Goal: Check status: Check status

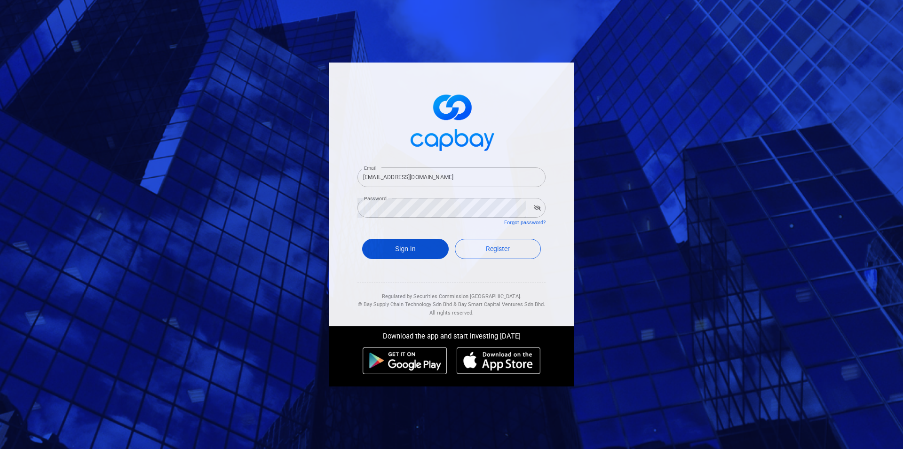
click at [389, 253] on button "Sign In" at bounding box center [405, 249] width 87 height 20
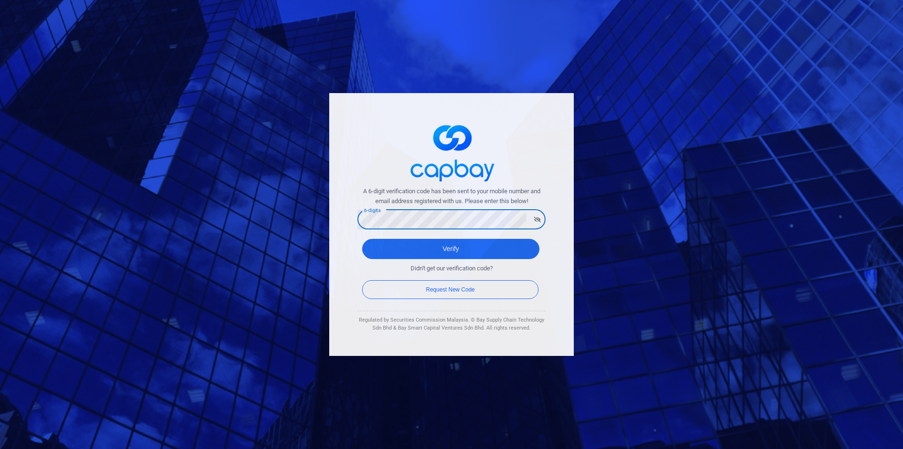
click at [362, 239] on button "Verify" at bounding box center [450, 249] width 177 height 20
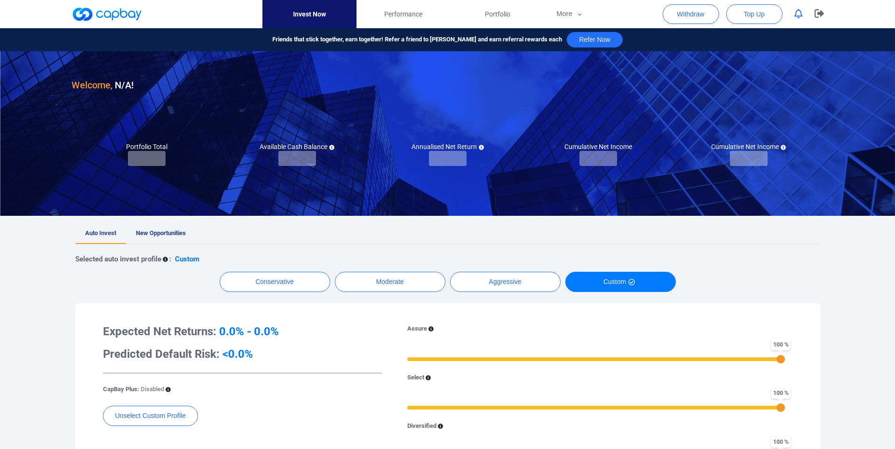
checkbox input "true"
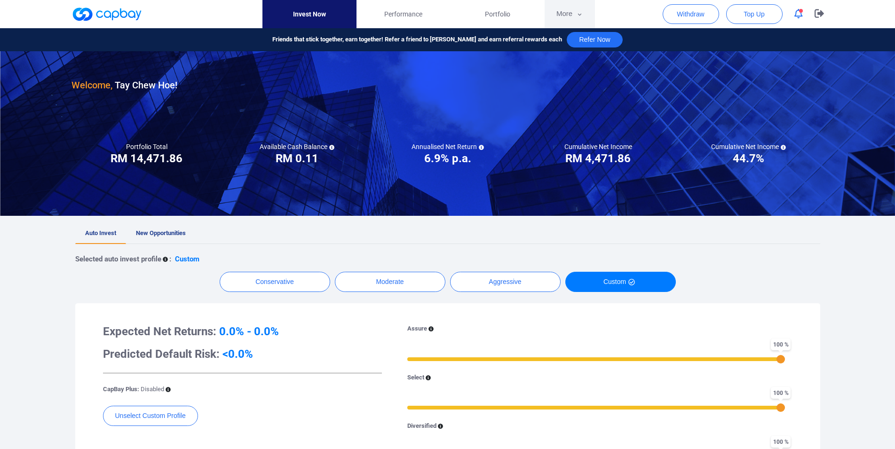
click at [569, 19] on button "More" at bounding box center [570, 14] width 50 height 28
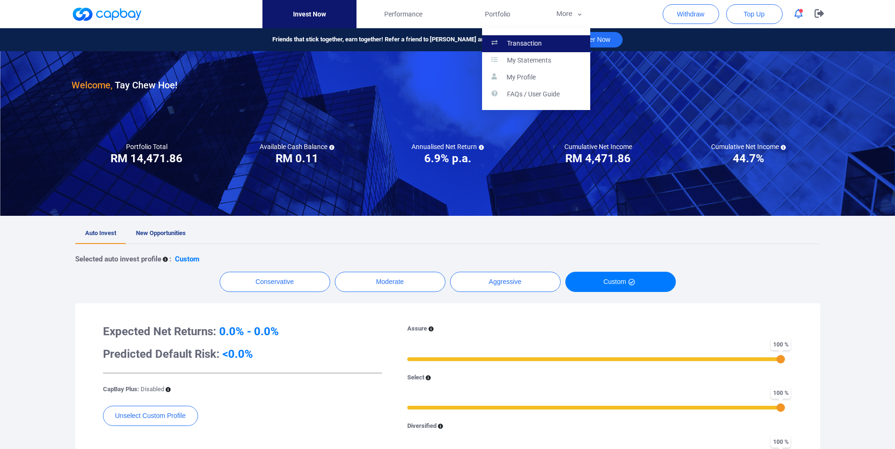
click at [563, 36] on link "Transaction" at bounding box center [536, 43] width 108 height 17
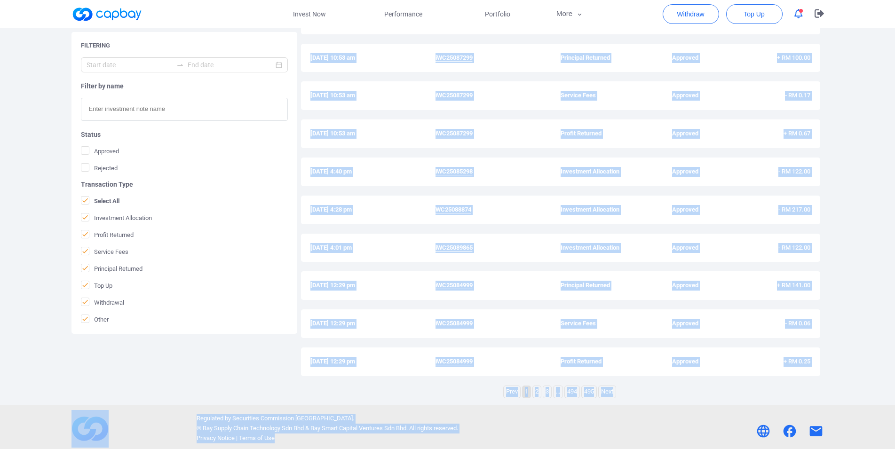
scroll to position [223, 0]
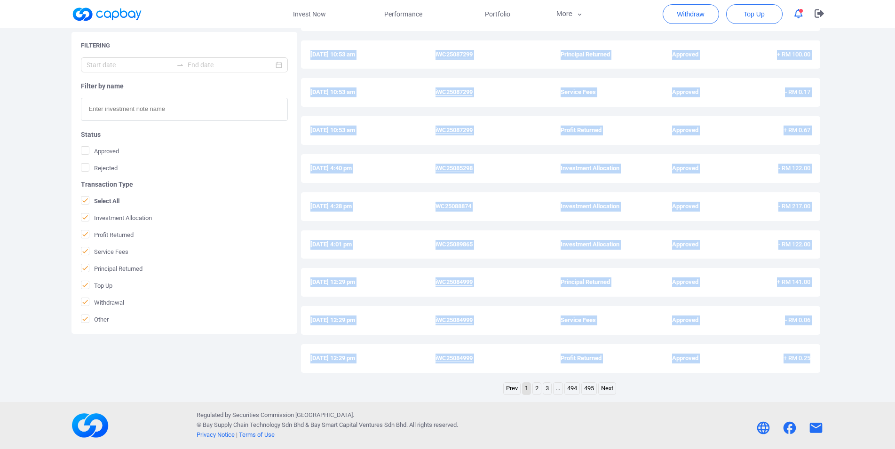
drag, startPoint x: 310, startPoint y: 241, endPoint x: 828, endPoint y: 360, distance: 531.3
click at [820, 360] on div "History [DATE] 4:18 pm iIF25084413 Investment Allocation Approved - RM 101.00 […" at bounding box center [560, 178] width 519 height 408
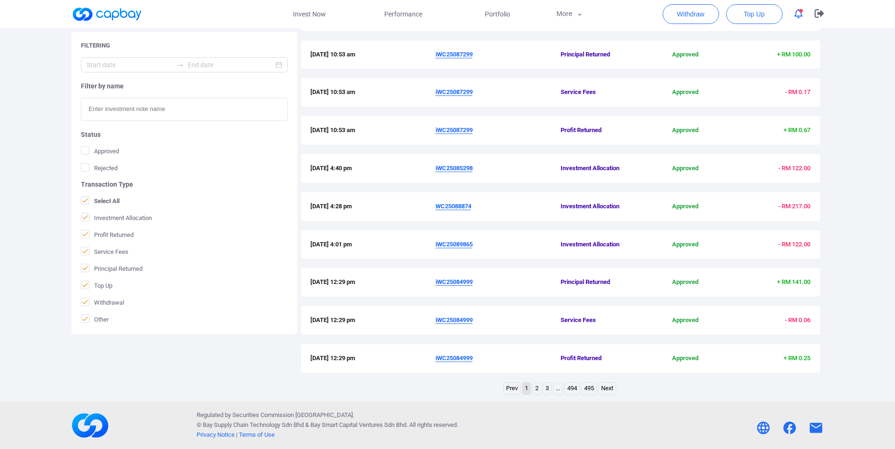
click at [828, 360] on div "Filtering Filter by name Status Approved Rejected Transaction Type Select All I…" at bounding box center [447, 185] width 767 height 423
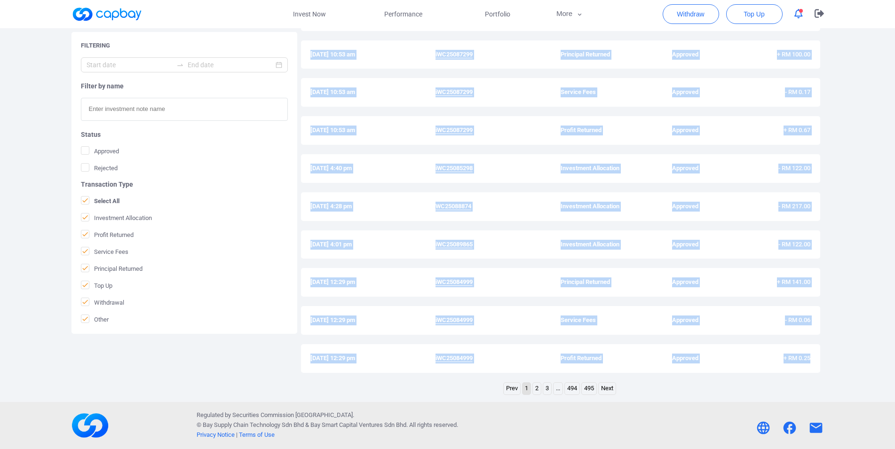
drag, startPoint x: 311, startPoint y: 98, endPoint x: 812, endPoint y: 363, distance: 567.2
click at [812, 363] on div "History [DATE] 4:18 pm iIF25084413 Investment Allocation Approved - RM 101.00 […" at bounding box center [560, 178] width 519 height 408
copy div "[DATE] 4:18 pm iIF25084413 Investment Allocation Approved - RM 101.00 [DATE] 10…"
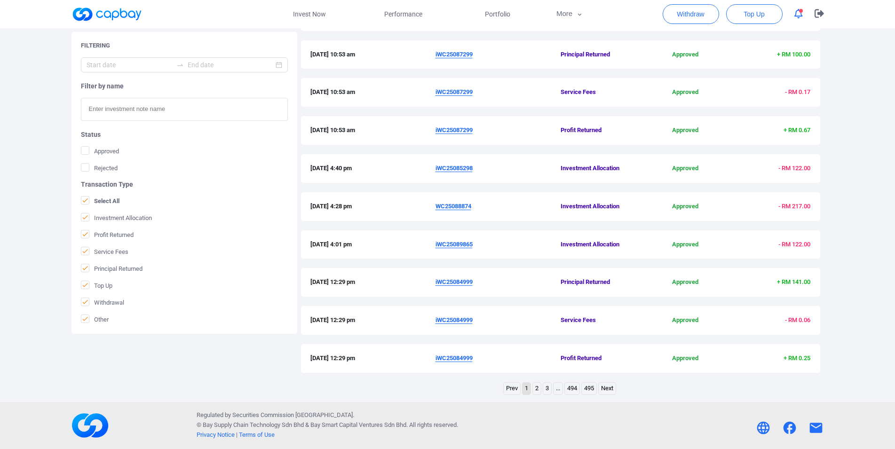
click at [640, 407] on div "Regulated by Securities Commission [GEOGRAPHIC_DATA]. © Bay Supply Chain Techno…" at bounding box center [447, 426] width 767 height 38
click at [536, 391] on link "2" at bounding box center [537, 389] width 8 height 12
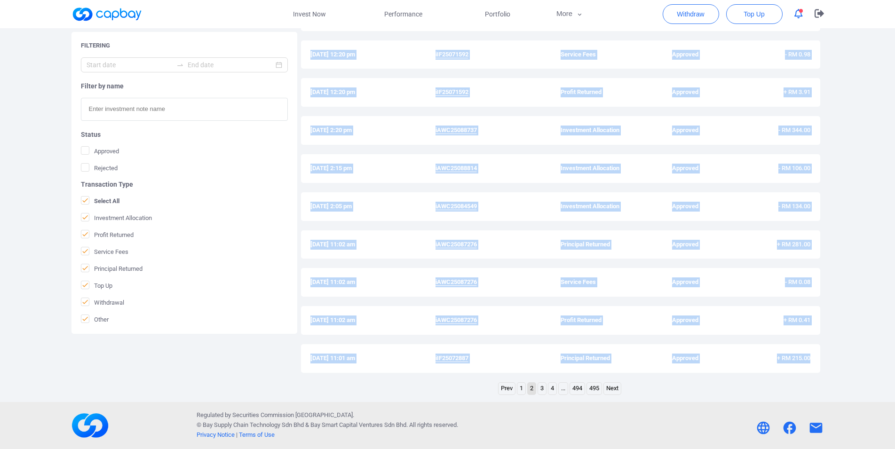
drag, startPoint x: 313, startPoint y: 137, endPoint x: 823, endPoint y: 357, distance: 554.5
click at [820, 357] on div "History [DATE] 12:20 pm iIF25071592 Principal Returned Approved + RM 280.00 [DA…" at bounding box center [560, 178] width 519 height 408
copy div "[DATE] 12:20 pm iIF25071592 Principal Returned Approved + RM 280.00 [DATE] 12:2…"
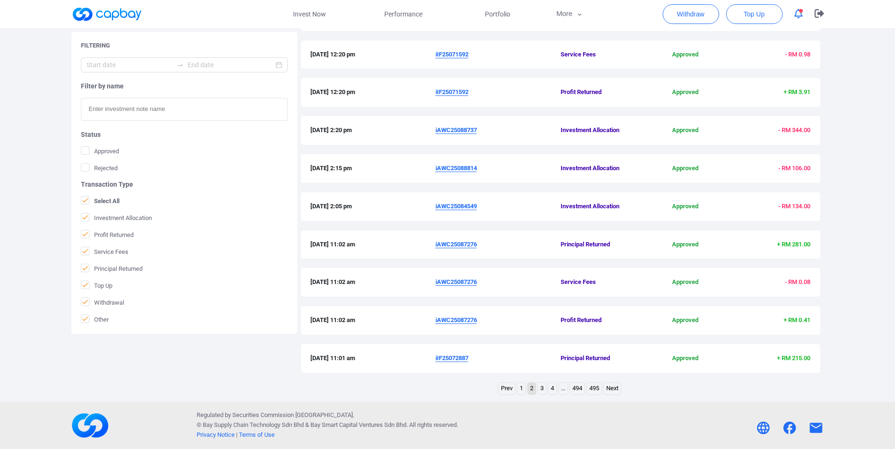
click at [378, 396] on div "Prev 1 2 3 4 ... 494 495 Next" at bounding box center [560, 389] width 519 height 15
click at [540, 387] on link "3" at bounding box center [542, 389] width 8 height 12
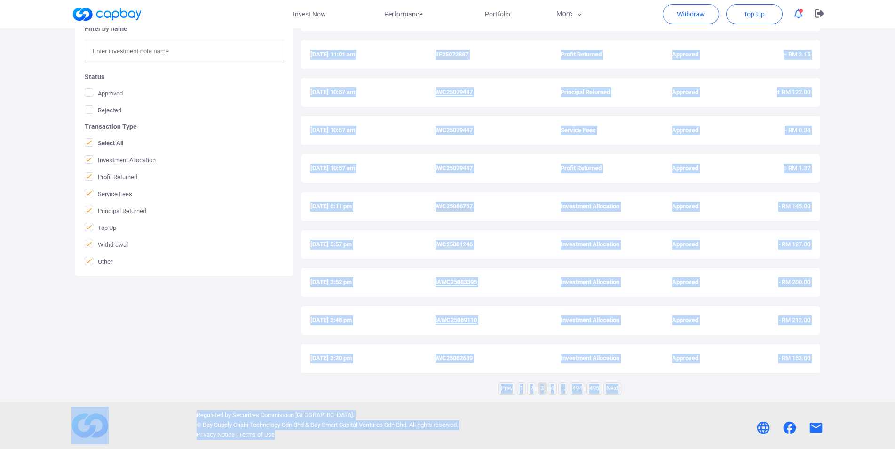
drag, startPoint x: 308, startPoint y: 137, endPoint x: 773, endPoint y: 380, distance: 524.2
click at [773, 380] on div "History [DATE] 11:01 am iIF25072887 Service Fees Approved - RM 0.39 [DATE] 11:0…" at bounding box center [560, 178] width 519 height 408
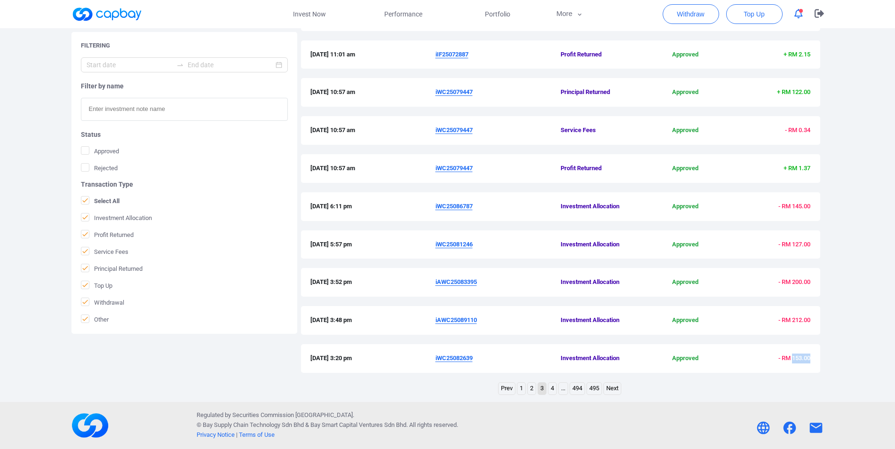
click at [820, 370] on div "History [DATE] 11:01 am iIF25072887 Service Fees Approved - RM 0.39 [DATE] 11:0…" at bounding box center [560, 178] width 519 height 408
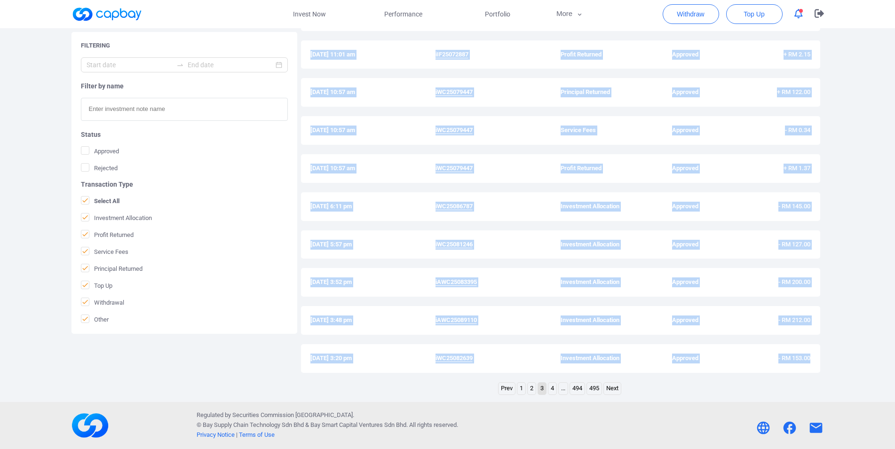
drag, startPoint x: 310, startPoint y: 241, endPoint x: 817, endPoint y: 360, distance: 520.9
click at [817, 360] on div "History [DATE] 11:01 am iIF25072887 Service Fees Approved - RM 0.39 [DATE] 11:0…" at bounding box center [560, 178] width 519 height 408
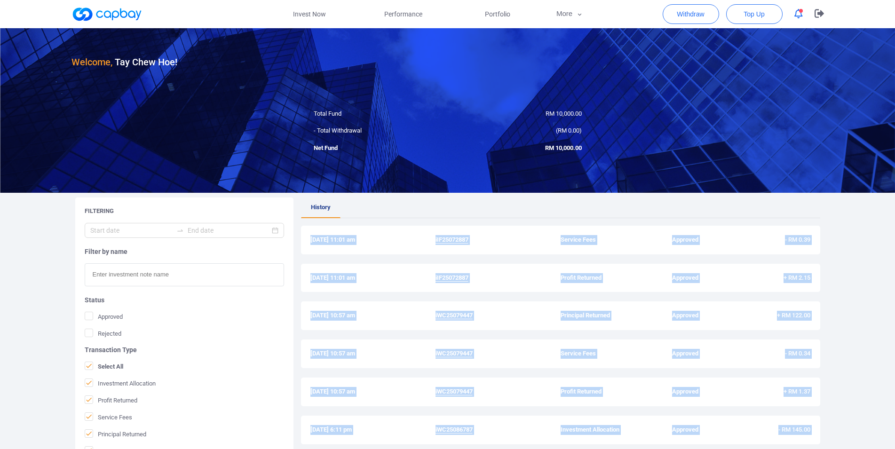
scroll to position [192, 0]
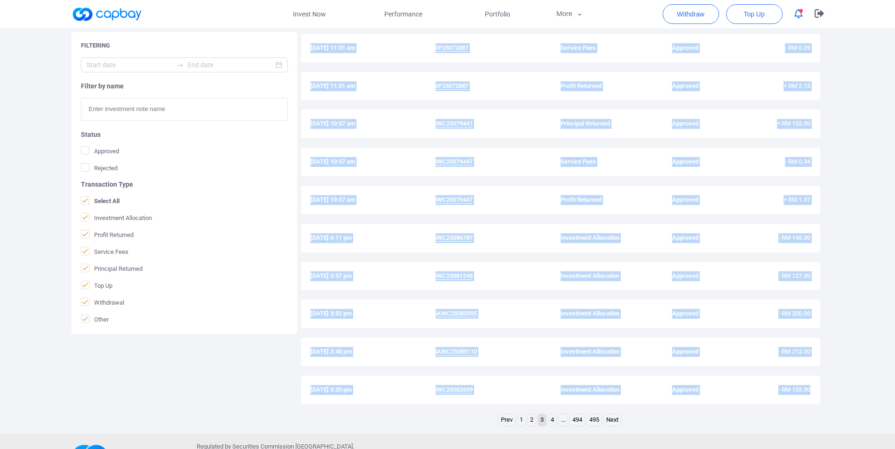
copy div "[DATE] 11:01 am iIF25072887 Service Fees Approved - RM 0.39 [DATE] 11:01 am iIF…"
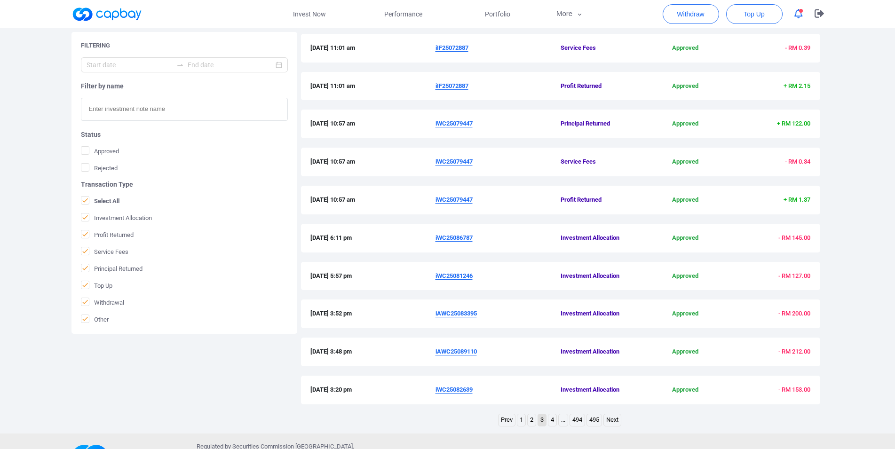
click at [365, 418] on div "Prev 1 2 3 4 ... 494 495 Next" at bounding box center [560, 421] width 519 height 15
click at [551, 423] on link "4" at bounding box center [552, 420] width 8 height 12
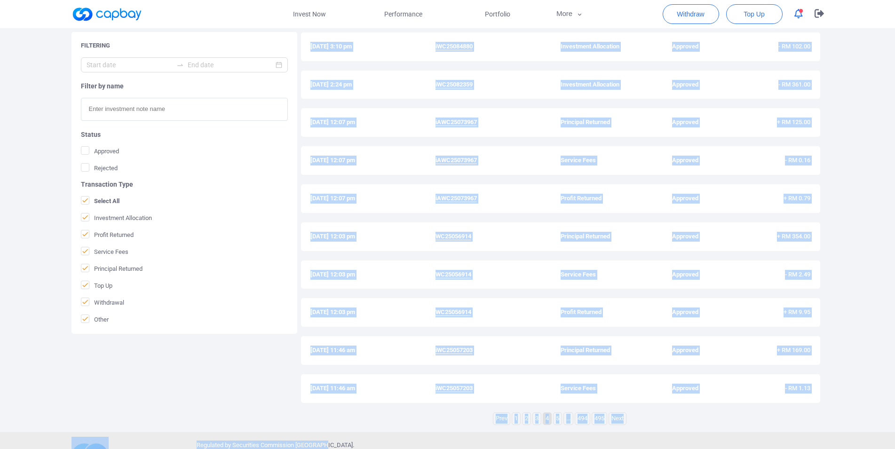
scroll to position [223, 0]
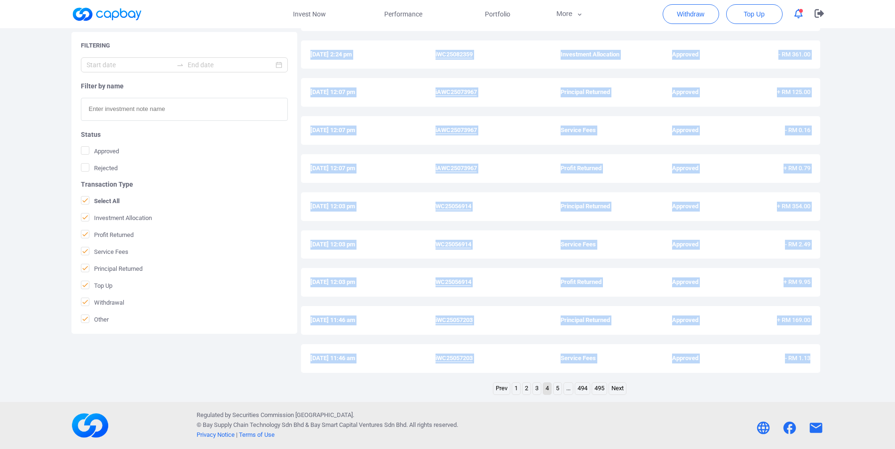
drag, startPoint x: 311, startPoint y: 138, endPoint x: 823, endPoint y: 360, distance: 558.2
click at [820, 360] on div "History [DATE] 3:10 pm iWC25084880 Investment Allocation Approved - RM 102.00 […" at bounding box center [560, 178] width 519 height 408
copy div "[DATE] 3:10 pm iWC25084880 Investment Allocation Approved - RM 102.00 [DATE] 2:…"
click at [384, 398] on div "Welcome, Tay Chew Hoe ! Total Fund RM 10,000.00 - Total Withdrawal ( RM 0.00 ) …" at bounding box center [447, 103] width 895 height 597
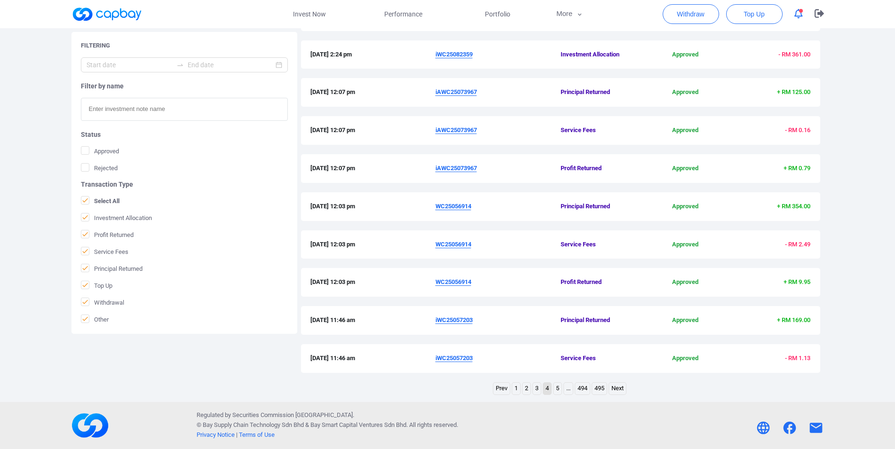
click at [384, 398] on div "Welcome, Tay Chew Hoe ! Total Fund RM 10,000.00 - Total Withdrawal ( RM 0.00 ) …" at bounding box center [447, 103] width 895 height 597
click at [557, 387] on link "5" at bounding box center [558, 389] width 8 height 12
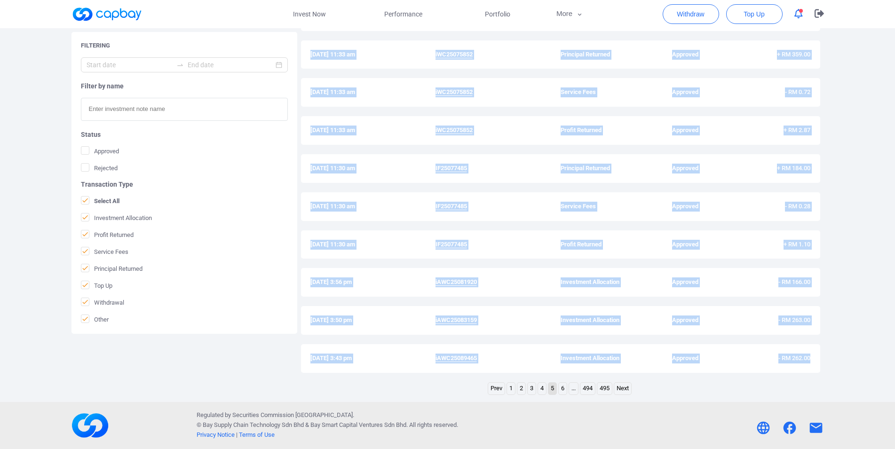
drag, startPoint x: 309, startPoint y: 136, endPoint x: 816, endPoint y: 363, distance: 554.8
click at [816, 363] on div "History [DATE] 11:46 am iWC25057203 Profit Returned Approved + RM 4.51 [DATE] 1…" at bounding box center [560, 178] width 519 height 408
copy div "[DATE] 11:46 am iWC25057203 Profit Returned Approved + RM 4.51 [DATE] 11:33 am …"
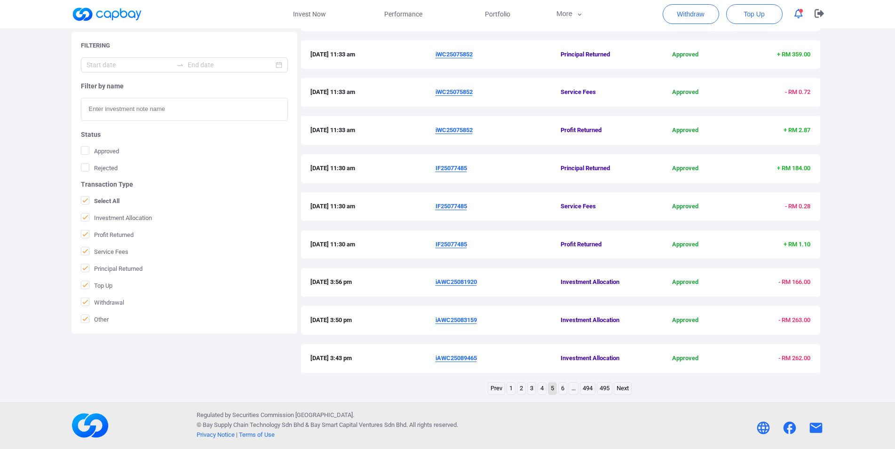
click at [380, 408] on div "Regulated by Securities Commission [GEOGRAPHIC_DATA]. © Bay Supply Chain Techno…" at bounding box center [447, 426] width 767 height 38
click at [562, 390] on link "6" at bounding box center [563, 389] width 8 height 12
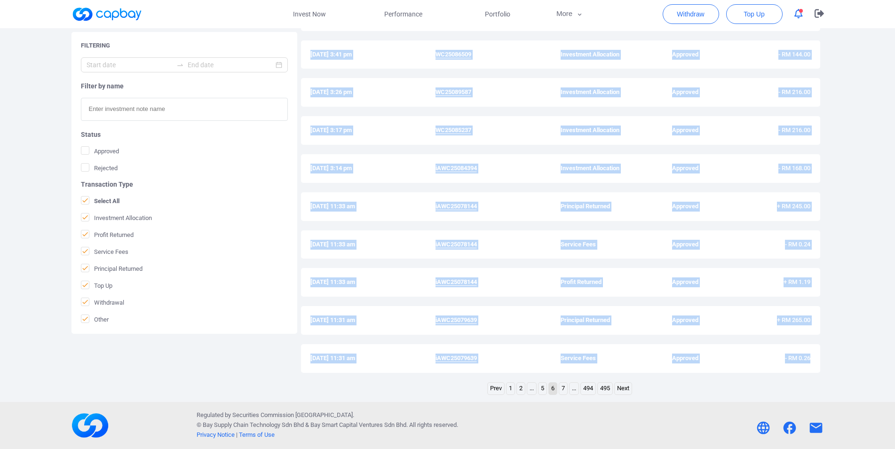
drag, startPoint x: 310, startPoint y: 137, endPoint x: 818, endPoint y: 370, distance: 559.0
click at [818, 370] on div "History [DATE] 3:18 pm iAWC25086828 Investment Allocation Approved - RM 139.00 …" at bounding box center [560, 178] width 519 height 408
copy div "[DATE] 3:18 pm iAWC25086828 Investment Allocation Approved - RM 139.00 [DATE] 3…"
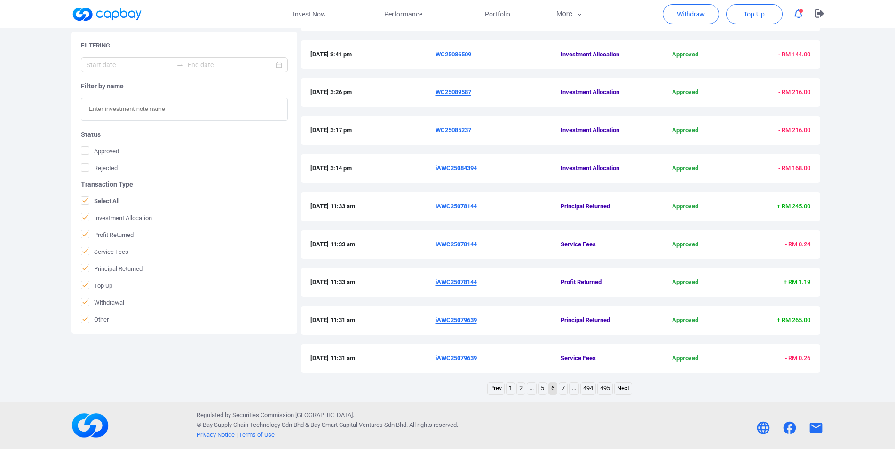
click at [368, 393] on div "Prev 1 2 ... 5 6 7 ... 494 495 Next" at bounding box center [560, 389] width 519 height 15
click at [560, 391] on link "7" at bounding box center [563, 389] width 8 height 12
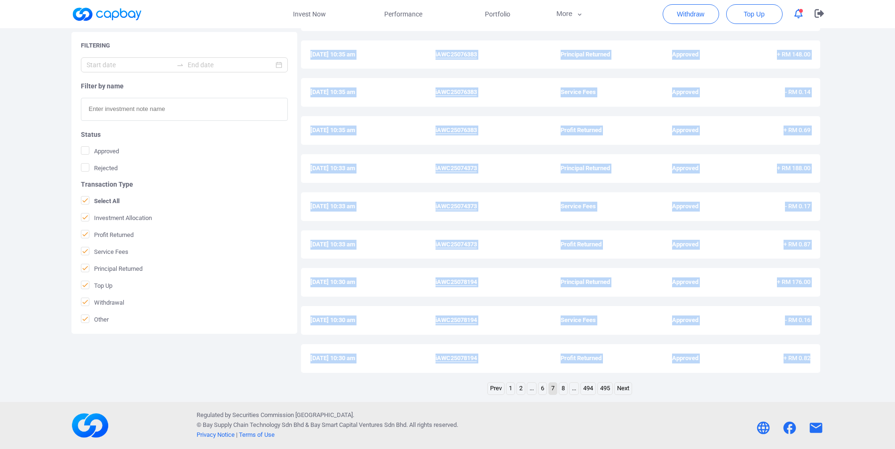
drag, startPoint x: 308, startPoint y: 136, endPoint x: 826, endPoint y: 362, distance: 565.3
click at [820, 362] on div "History [DATE] 11:31 am iAWC25079639 Profit Returned Approved + RM 1.29 [DATE] …" at bounding box center [560, 178] width 519 height 408
copy div "[DATE] 11:31 am iAWC25079639 Profit Returned Approved + RM 1.29 [DATE] 10:35 am…"
click at [315, 380] on div "[DATE] 10:30 am iAWC25078194 Profit Returned Approved + RM 0.82" at bounding box center [560, 363] width 519 height 38
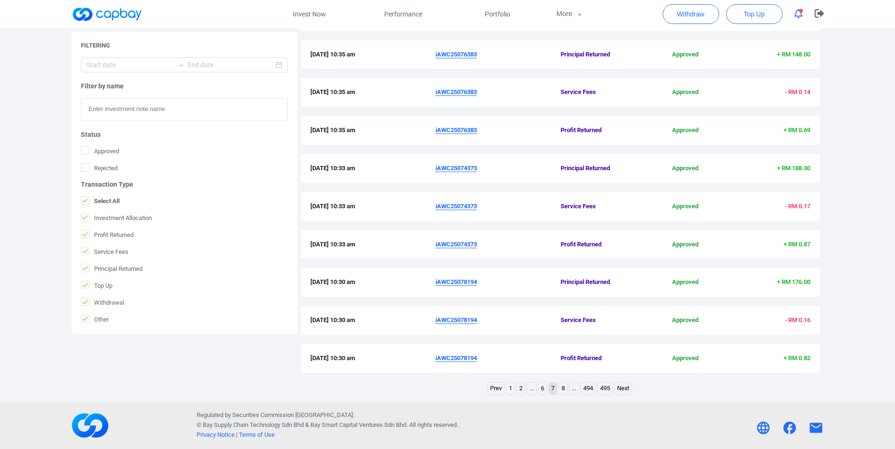
click at [566, 391] on link "8" at bounding box center [563, 389] width 8 height 12
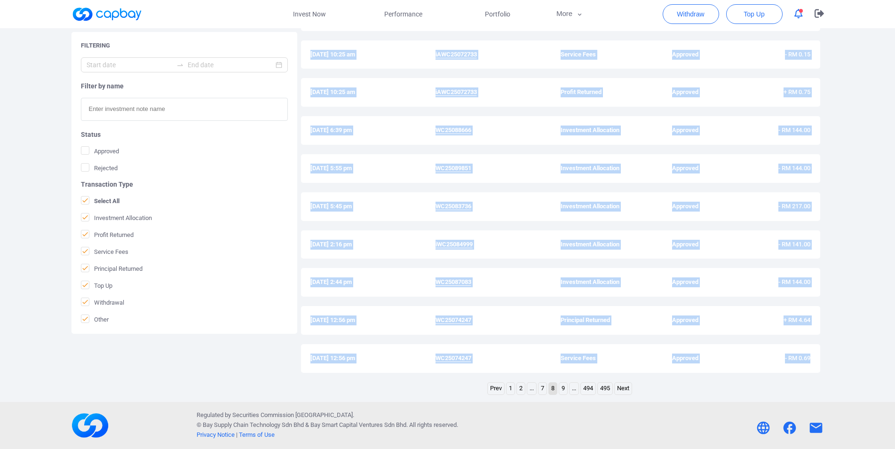
drag, startPoint x: 309, startPoint y: 136, endPoint x: 823, endPoint y: 360, distance: 559.7
click at [820, 360] on div "History [DATE] 10:25 am iAWC25072733 Principal Returned Approved + RM 161.00 [D…" at bounding box center [560, 178] width 519 height 408
copy div "[DATE] 10:25 am iAWC25072733 Principal Returned Approved + RM 161.00 [DATE] 10:…"
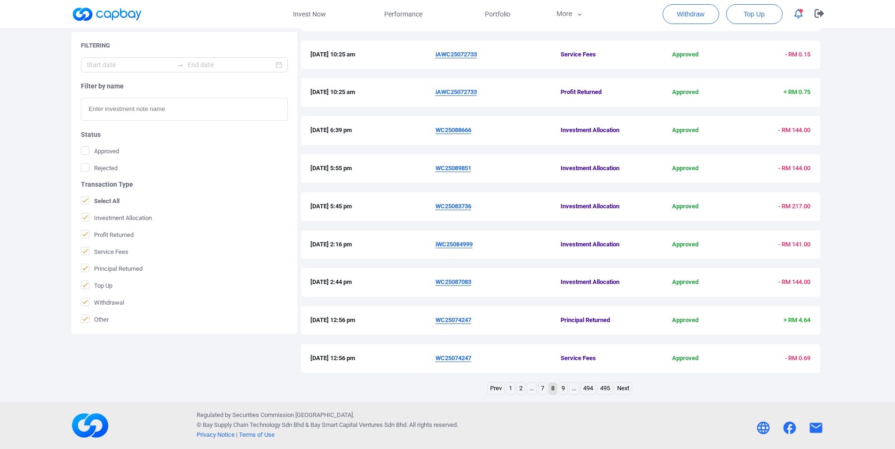
click at [374, 396] on div "Prev 1 2 ... 7 8 9 ... 494 495 Next" at bounding box center [560, 389] width 519 height 15
click at [563, 389] on link "9" at bounding box center [563, 389] width 8 height 12
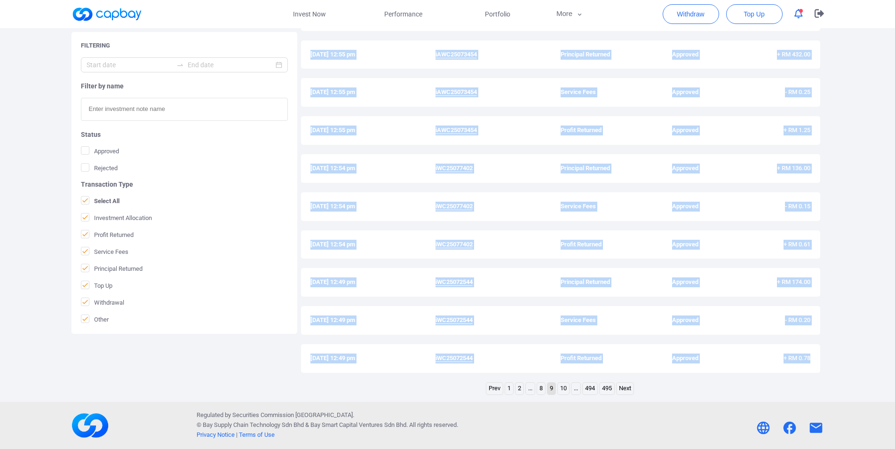
drag, startPoint x: 309, startPoint y: 140, endPoint x: 838, endPoint y: 372, distance: 577.9
click at [820, 372] on div "History [DATE] 12:56 pm WC25074247 Profit Returned Approved + RM 2.75 [DATE] 12…" at bounding box center [560, 178] width 519 height 408
click at [838, 372] on div "Welcome, Tay Chew Hoe ! Total Fund RM 10,000.00 - Total Withdrawal ( RM 0.00 ) …" at bounding box center [447, 103] width 895 height 597
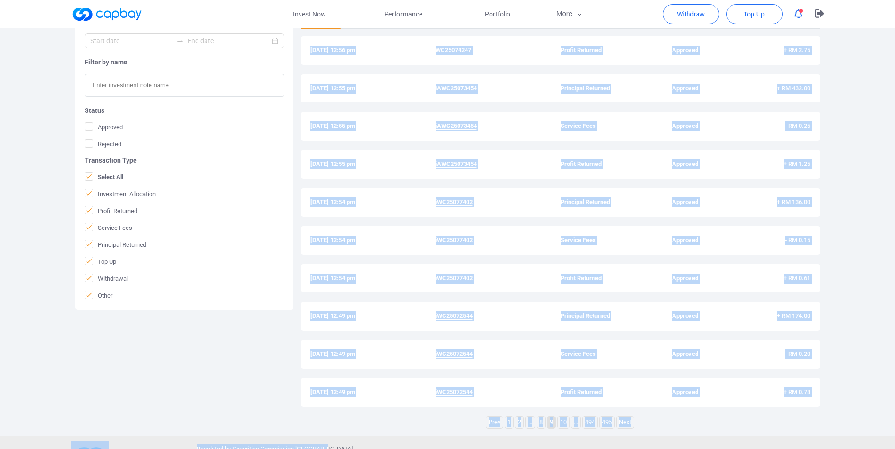
scroll to position [205, 0]
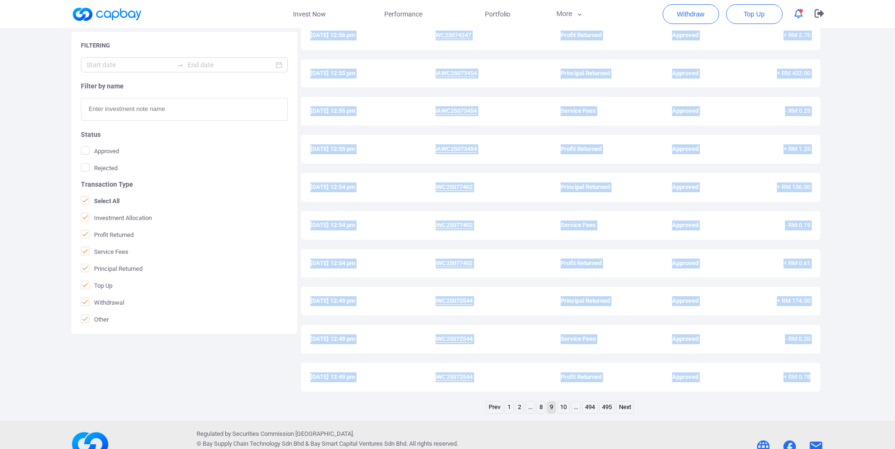
drag, startPoint x: 309, startPoint y: 160, endPoint x: 830, endPoint y: 377, distance: 564.7
click at [820, 377] on div "History [DATE] 12:56 pm WC25074247 Profit Returned Approved + RM 2.75 [DATE] 12…" at bounding box center [560, 197] width 519 height 408
copy div "[DATE] 12:56 pm WC25074247 Profit Returned Approved + RM 2.75 [DATE] 12:55 pm i…"
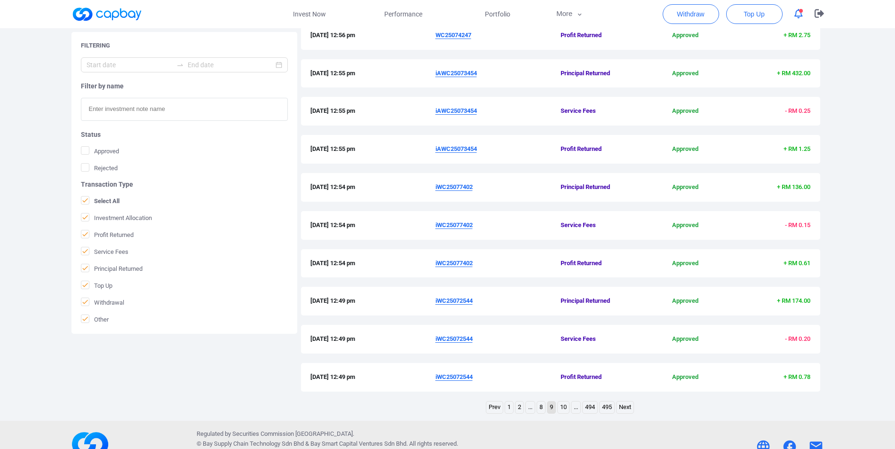
click at [378, 420] on div "Welcome, Tay Chew Hoe ! Total Fund RM 10,000.00 - Total Withdrawal ( RM 0.00 ) …" at bounding box center [447, 122] width 895 height 597
click at [563, 409] on link "10" at bounding box center [563, 408] width 11 height 12
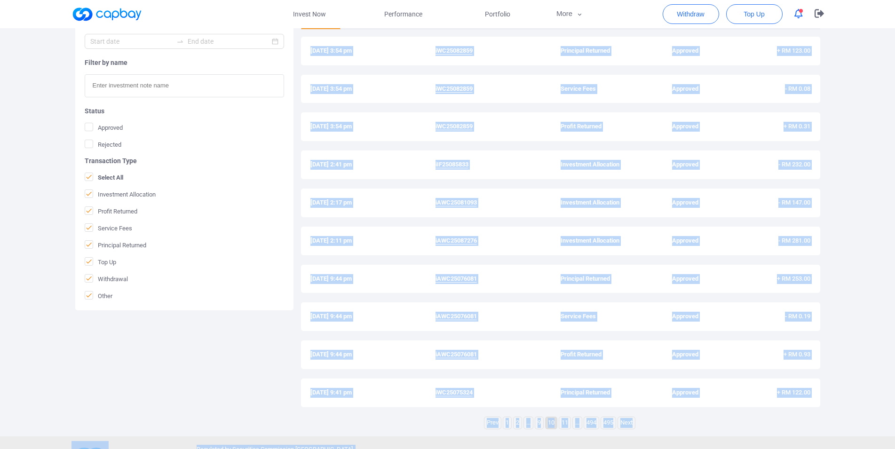
scroll to position [223, 0]
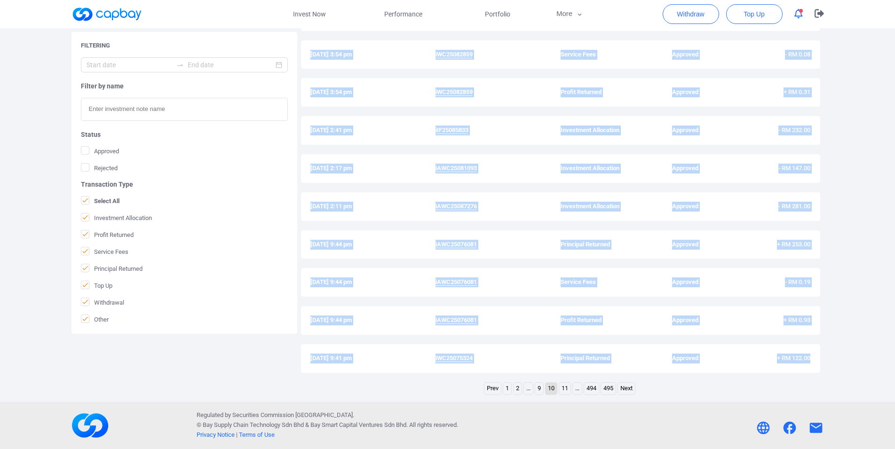
drag, startPoint x: 311, startPoint y: 135, endPoint x: 882, endPoint y: 360, distance: 613.6
click at [820, 360] on div "History [DATE] 3:54 pm iWC25082859 Principal Returned Approved + RM 123.00 [DAT…" at bounding box center [560, 178] width 519 height 408
copy div "[DATE] 3:54 pm iWC25082859 Principal Returned Approved + RM 123.00 [DATE] 3:54 …"
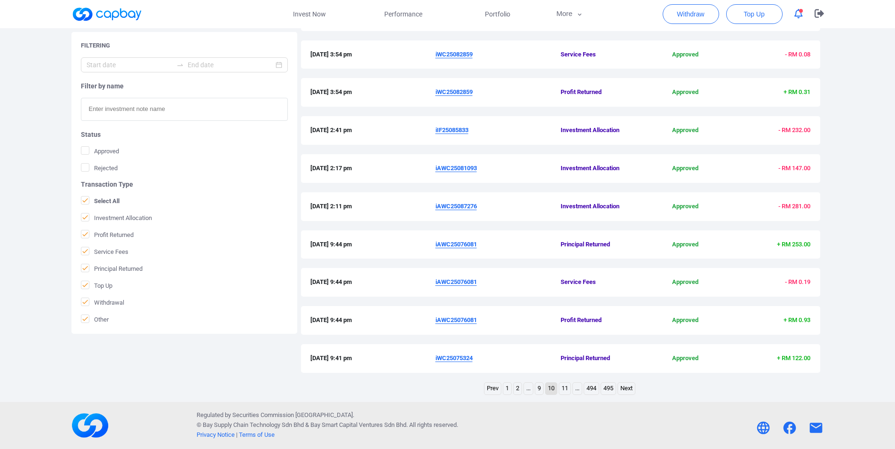
click at [335, 396] on div "Prev 1 2 ... 9 10 11 ... 494 495 Next" at bounding box center [560, 389] width 519 height 15
drag, startPoint x: 566, startPoint y: 388, endPoint x: 561, endPoint y: 384, distance: 6.0
click at [565, 388] on link "11" at bounding box center [564, 389] width 11 height 12
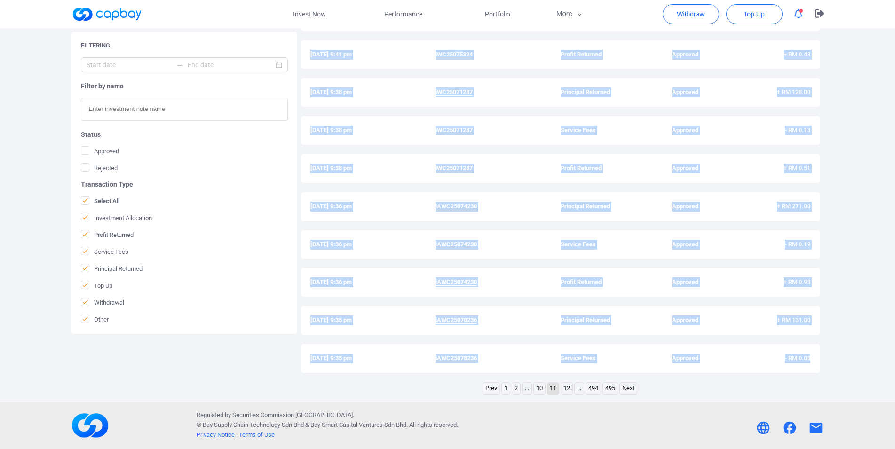
drag, startPoint x: 307, startPoint y: 139, endPoint x: 849, endPoint y: 368, distance: 588.7
click at [820, 368] on div "History [DATE] 9:41 pm iWC25075324 Service Fees Approved - RM 0.12 [DATE] 9:41 …" at bounding box center [560, 178] width 519 height 408
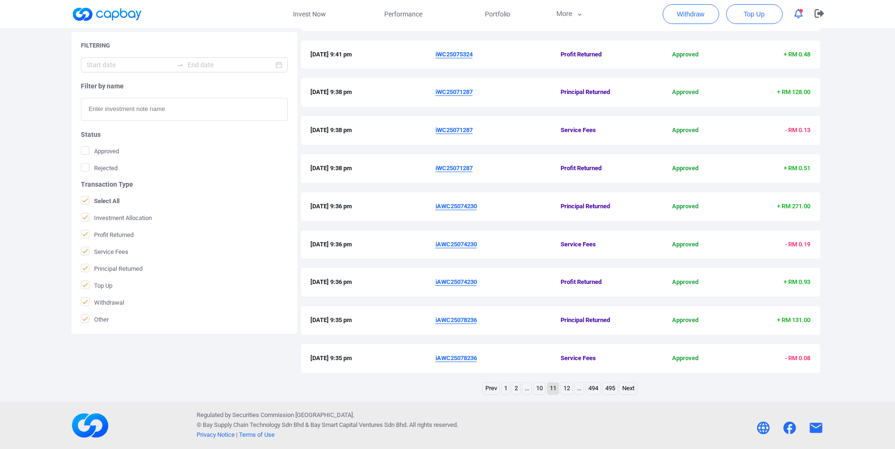
click at [369, 387] on div "Prev 1 2 ... 10 11 12 ... 494 495 Next" at bounding box center [560, 389] width 519 height 15
click at [567, 391] on link "12" at bounding box center [566, 389] width 11 height 12
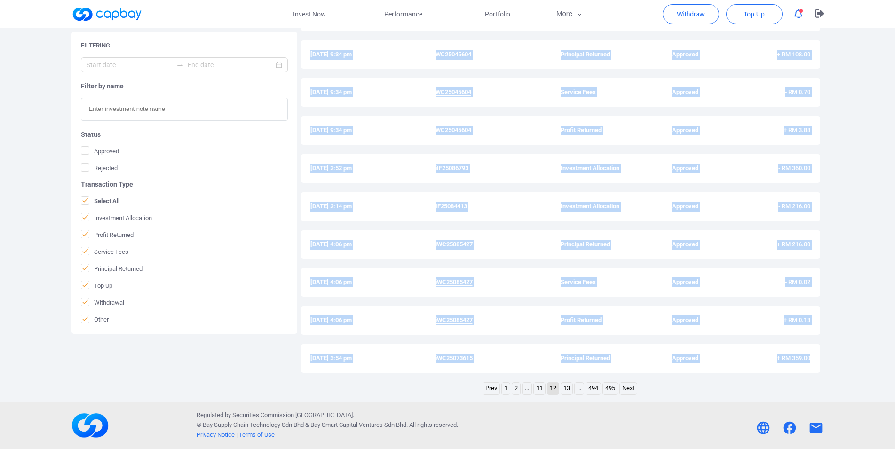
drag, startPoint x: 309, startPoint y: 138, endPoint x: 837, endPoint y: 365, distance: 575.0
click at [820, 365] on div "History [DATE] 9:35 pm iAWC25078236 Profit Returned Approved + RM 0.38 [DATE] 9…" at bounding box center [560, 178] width 519 height 408
click at [386, 388] on div "Prev 1 2 ... 11 12 13 ... 494 495 Next" at bounding box center [560, 389] width 519 height 15
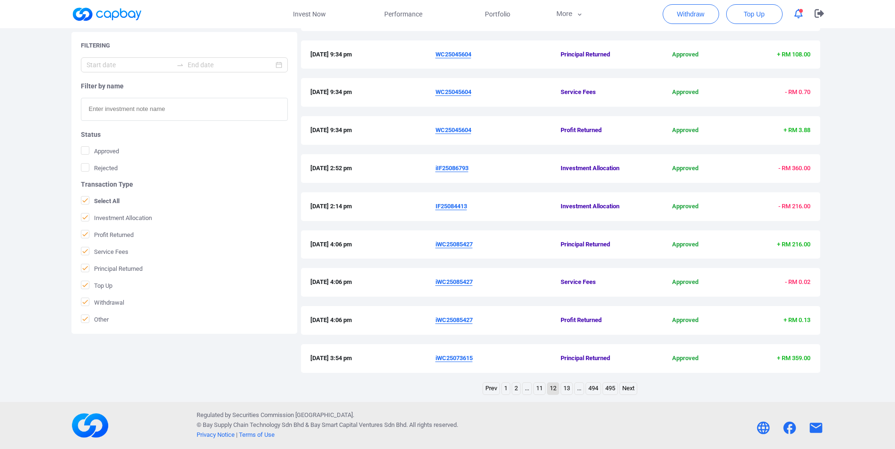
click at [386, 388] on div "Prev 1 2 ... 11 12 13 ... 494 495 Next" at bounding box center [560, 389] width 519 height 15
click at [301, 373] on div "[DATE] 3:54 pm iWC25073615 Principal Returned Approved + RM 359.00" at bounding box center [560, 363] width 519 height 38
click at [567, 390] on link "13" at bounding box center [566, 389] width 11 height 12
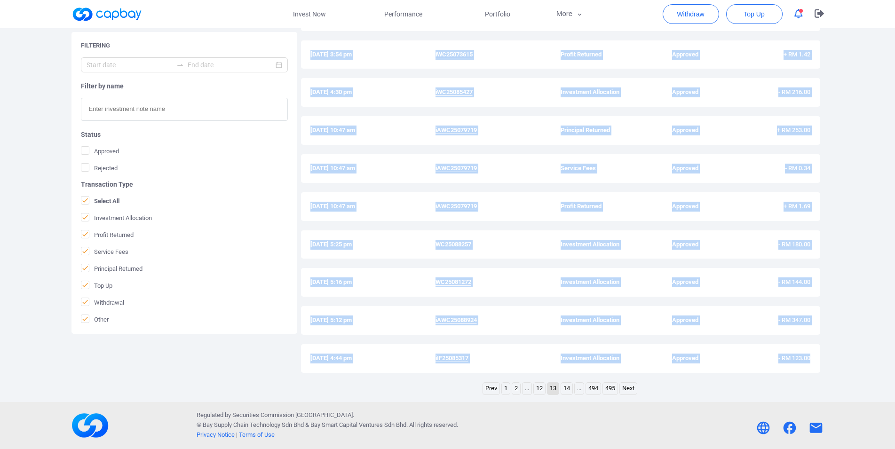
drag, startPoint x: 309, startPoint y: 140, endPoint x: 819, endPoint y: 369, distance: 558.5
click at [819, 369] on div "History [DATE] 3:54 pm iWC25073615 Service Fees Approved - RM 0.36 [DATE] 3:54 …" at bounding box center [560, 178] width 519 height 408
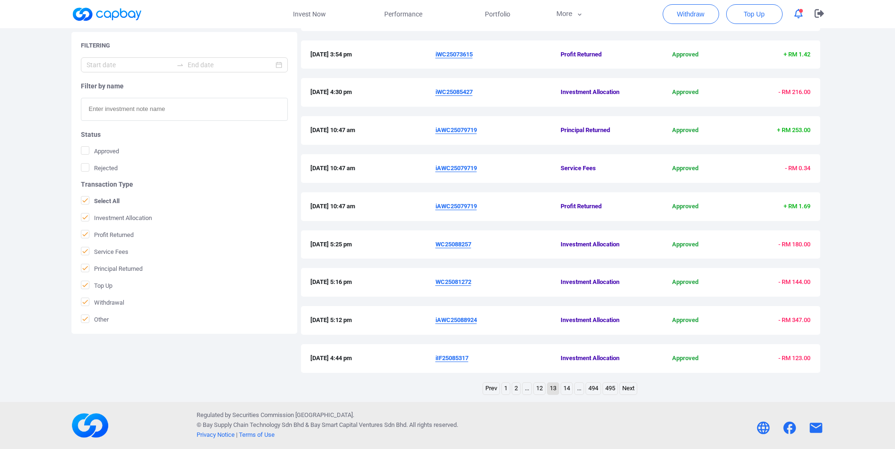
click at [398, 400] on div "Welcome, Tay Chew Hoe ! Total Fund RM 10,000.00 - Total Withdrawal ( RM 0.00 ) …" at bounding box center [447, 103] width 895 height 597
click at [565, 390] on link "14" at bounding box center [566, 389] width 11 height 12
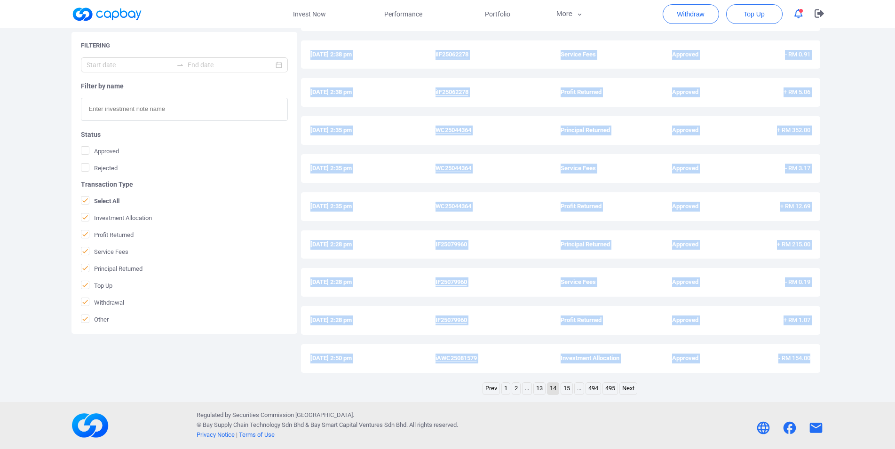
drag, startPoint x: 308, startPoint y: 139, endPoint x: 844, endPoint y: 366, distance: 581.9
click at [820, 366] on div "History [DATE] 2:38 pm iIF25062278 Principal Returned Approved + RM 212.00 [DAT…" at bounding box center [560, 178] width 519 height 408
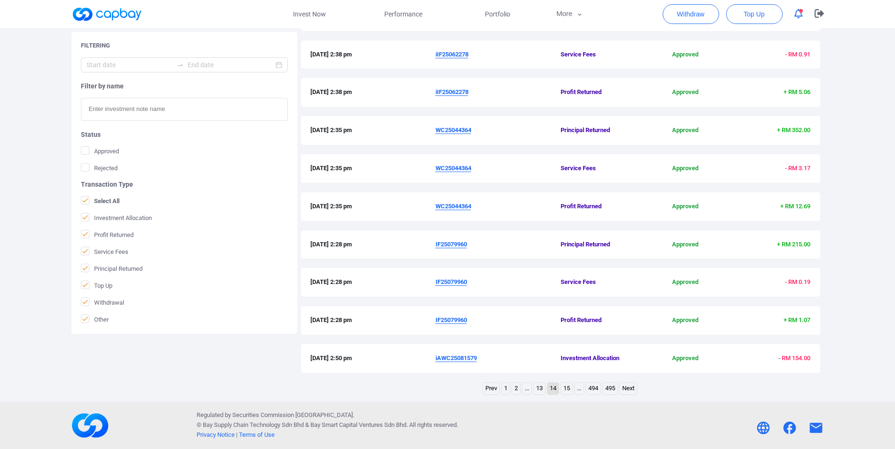
click at [362, 393] on div "Prev 1 2 ... 13 14 15 ... 494 495 Next" at bounding box center [560, 389] width 519 height 15
click at [569, 390] on link "15" at bounding box center [566, 389] width 11 height 12
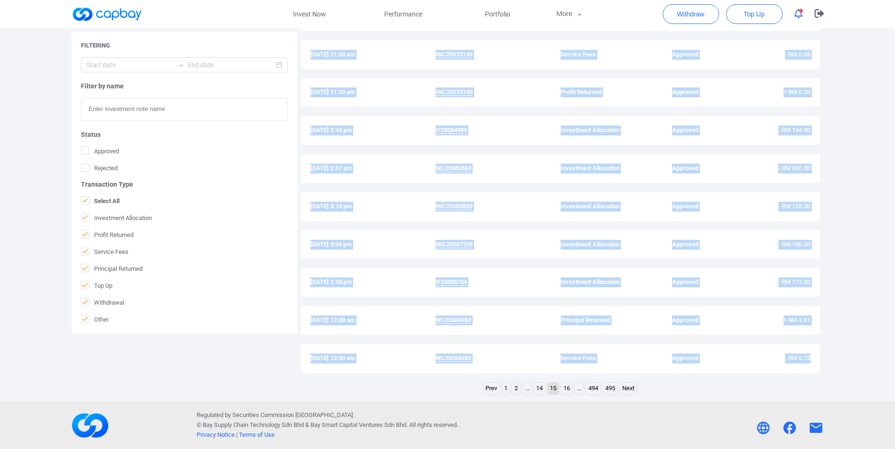
drag, startPoint x: 308, startPoint y: 139, endPoint x: 818, endPoint y: 368, distance: 559.4
click at [818, 368] on div "History [DATE] 11:20 am iWC25073745 Principal Returned Approved + RM 154.00 [DA…" at bounding box center [560, 178] width 519 height 408
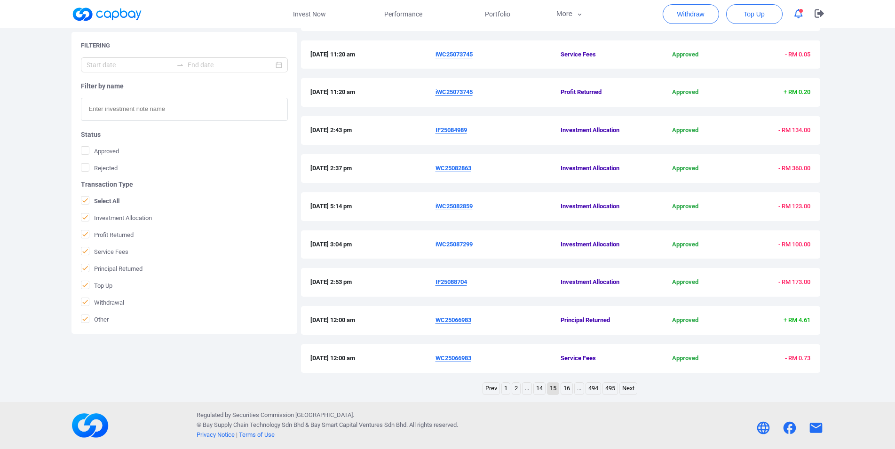
click at [377, 395] on div "Prev 1 2 ... 14 15 16 ... 494 495 Next" at bounding box center [560, 389] width 519 height 15
click at [563, 391] on link "16" at bounding box center [566, 389] width 11 height 12
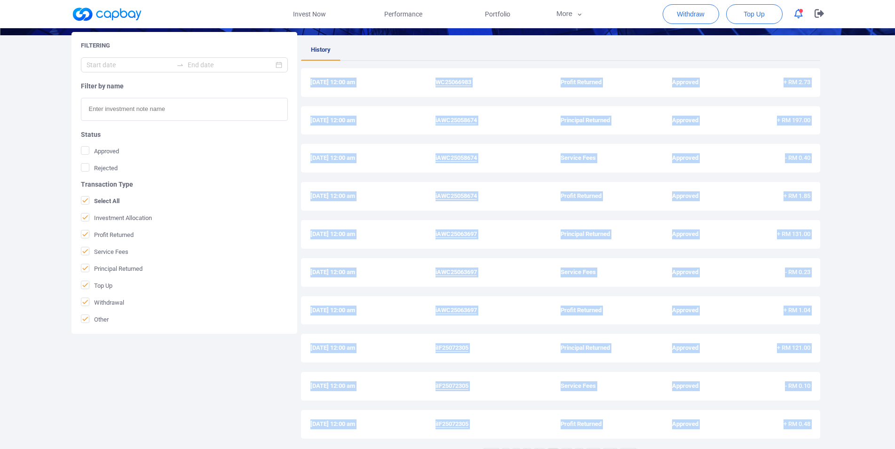
scroll to position [193, 0]
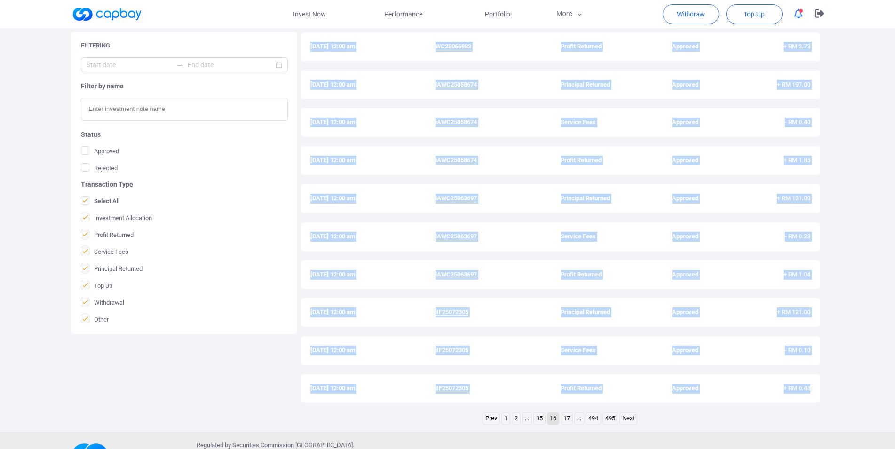
drag, startPoint x: 308, startPoint y: 138, endPoint x: 843, endPoint y: 388, distance: 590.6
click at [820, 388] on div "History [DATE] 12:00 am WC25066983 Profit Returned Approved + RM 2.73 [DATE] 12…" at bounding box center [560, 208] width 519 height 408
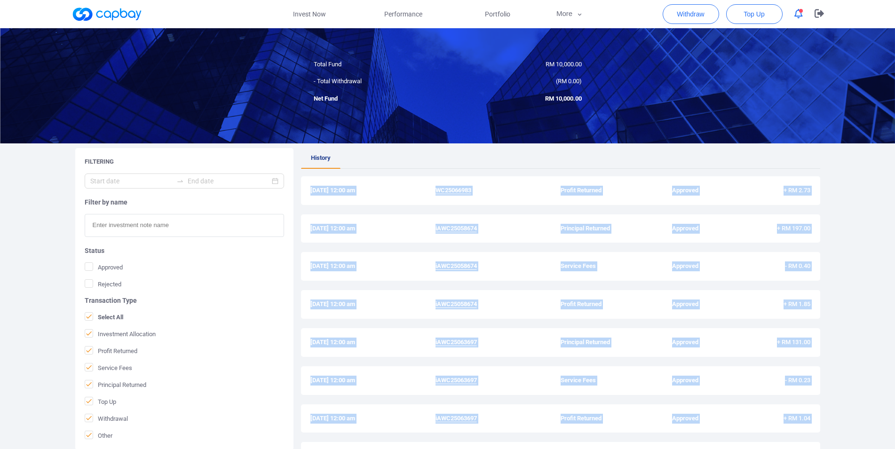
scroll to position [223, 0]
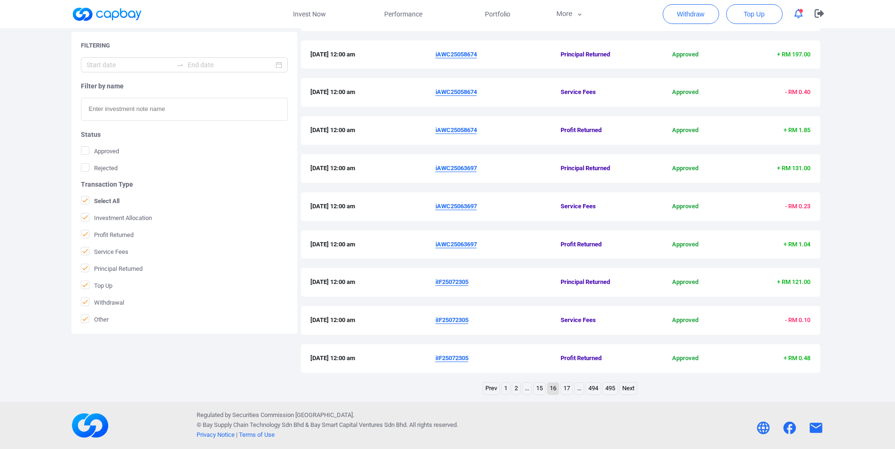
click at [393, 395] on div "Prev 1 2 ... 15 16 17 ... 494 495 Next" at bounding box center [560, 389] width 519 height 15
click at [562, 390] on link "17" at bounding box center [566, 389] width 11 height 12
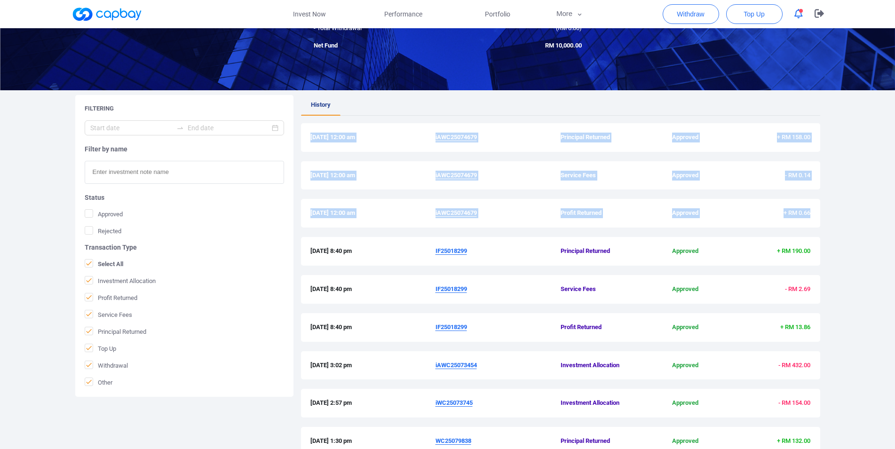
drag, startPoint x: 333, startPoint y: 136, endPoint x: 876, endPoint y: 210, distance: 548.2
click at [820, 210] on div "History [DATE] 12:00 am iAWC25074679 Principal Returned Approved + RM 158.00 [D…" at bounding box center [560, 299] width 519 height 408
click at [303, 18] on link "Invest Now" at bounding box center [309, 14] width 94 height 28
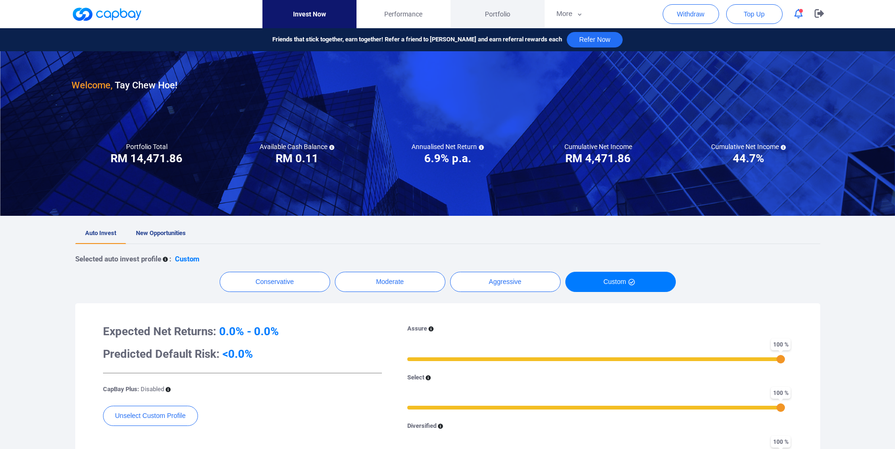
click at [488, 17] on span "Portfolio" at bounding box center [497, 14] width 25 height 10
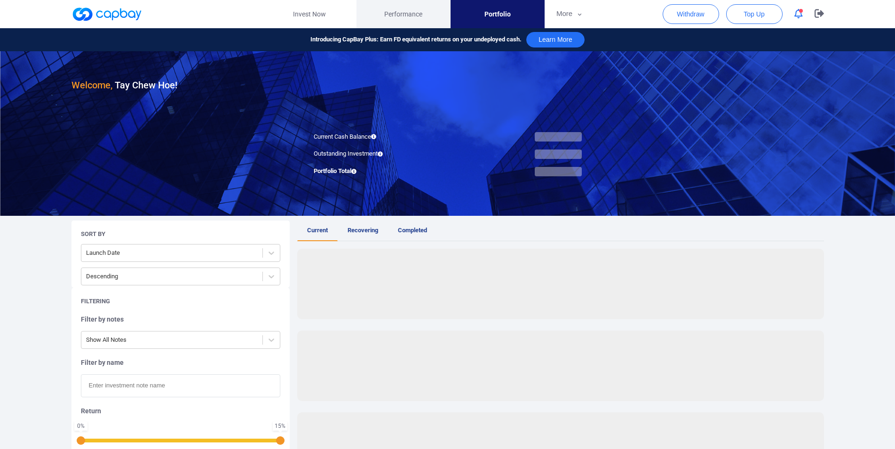
click at [396, 11] on span "Performance" at bounding box center [403, 14] width 38 height 10
